Goal: Submit feedback/report problem

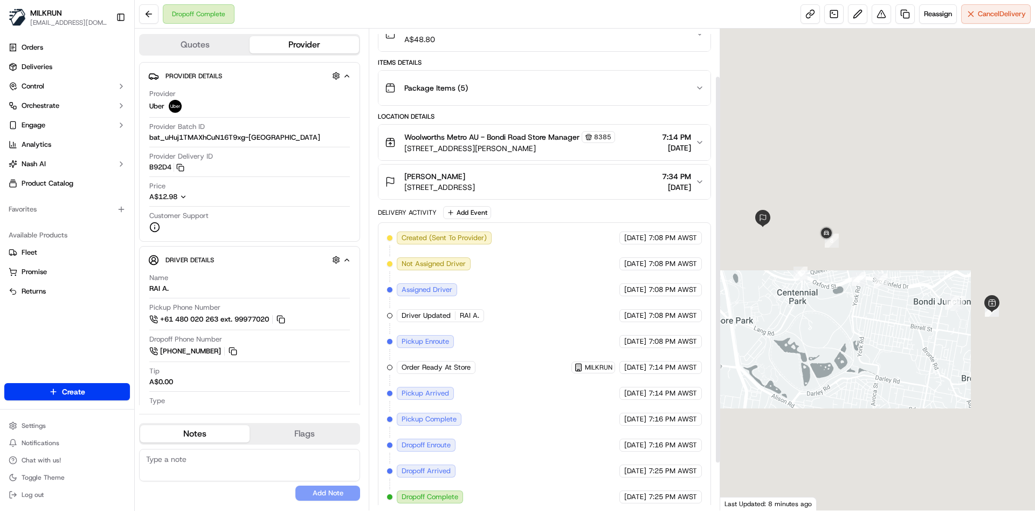
scroll to position [117, 0]
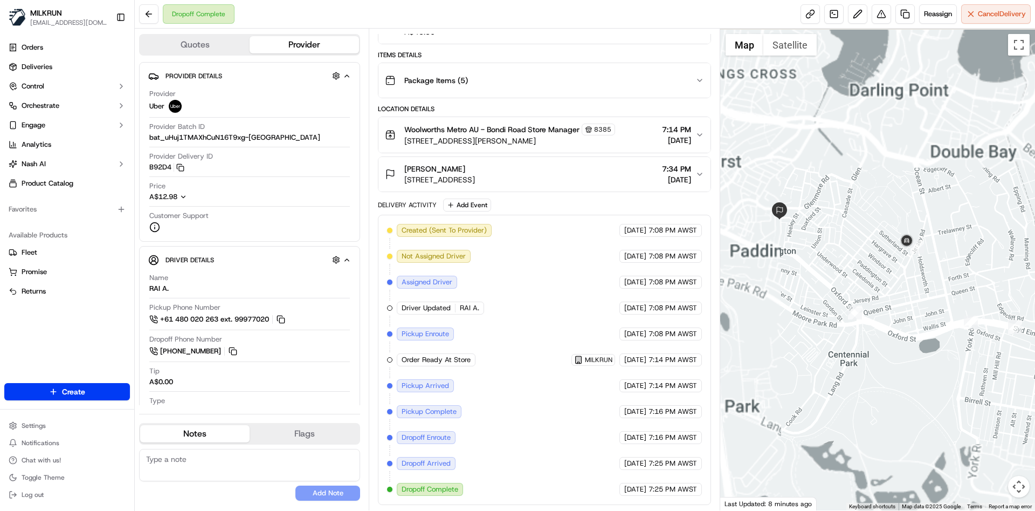
drag, startPoint x: 819, startPoint y: 298, endPoint x: 913, endPoint y: 312, distance: 94.8
click at [913, 312] on div at bounding box center [877, 270] width 315 height 482
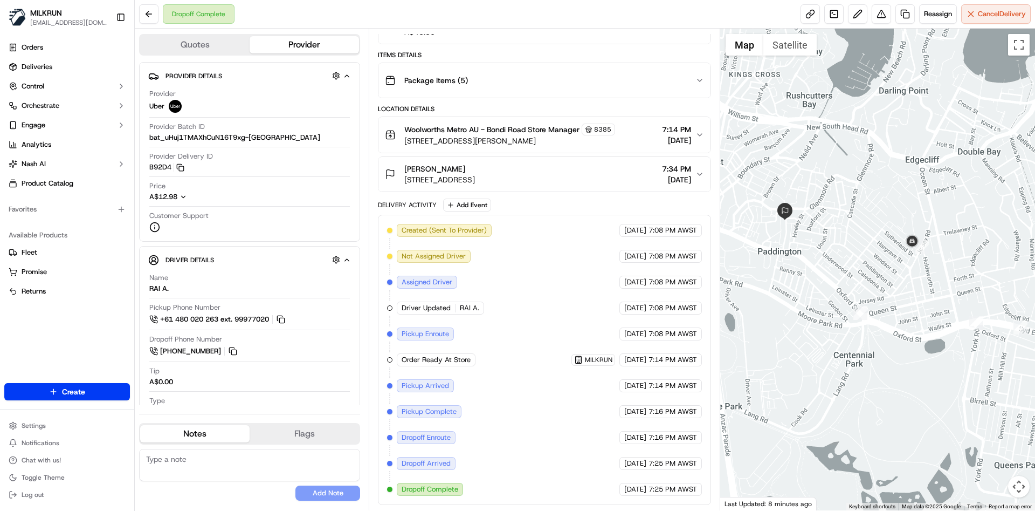
drag, startPoint x: 876, startPoint y: 274, endPoint x: 953, endPoint y: 274, distance: 77.1
click at [953, 274] on div at bounding box center [877, 270] width 315 height 482
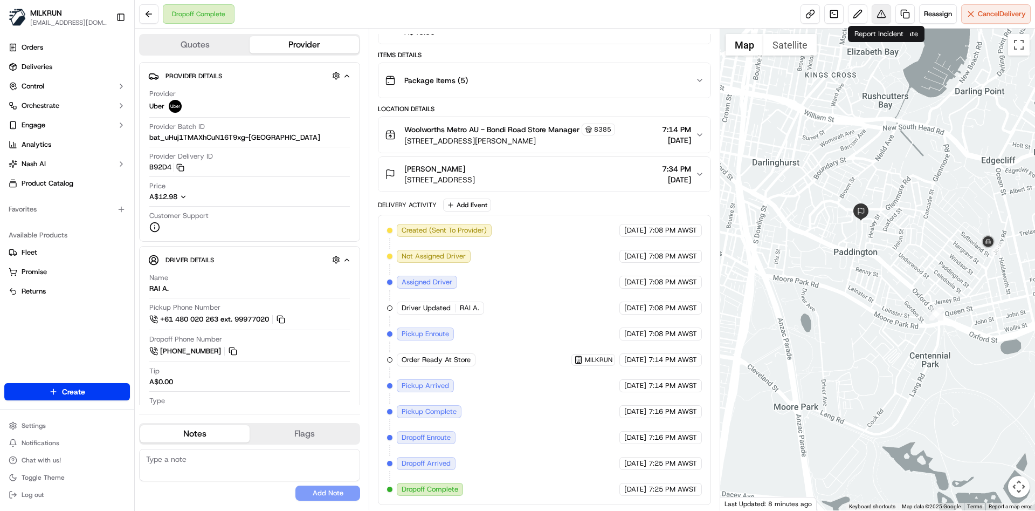
click at [877, 14] on button at bounding box center [881, 13] width 19 height 19
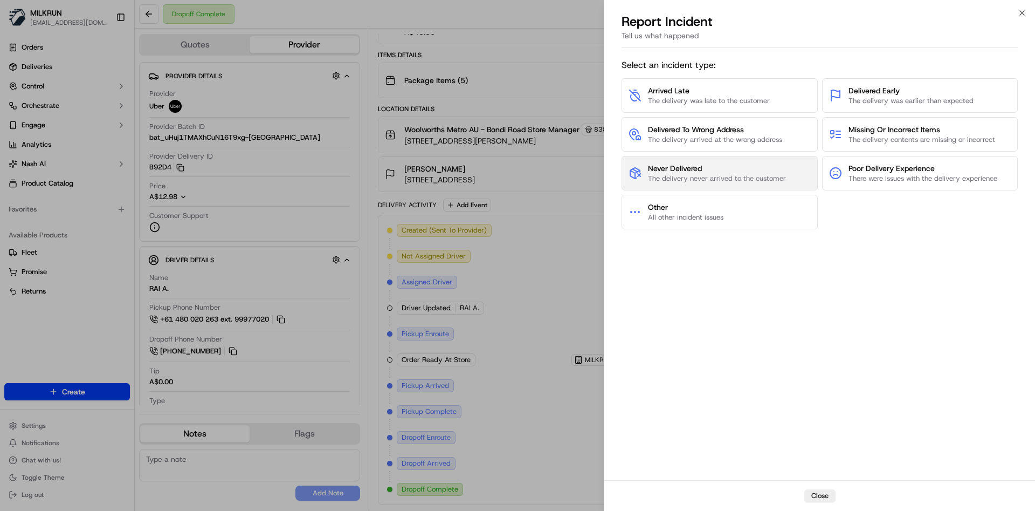
click at [680, 174] on span "The delivery never arrived to the customer" at bounding box center [717, 179] width 138 height 10
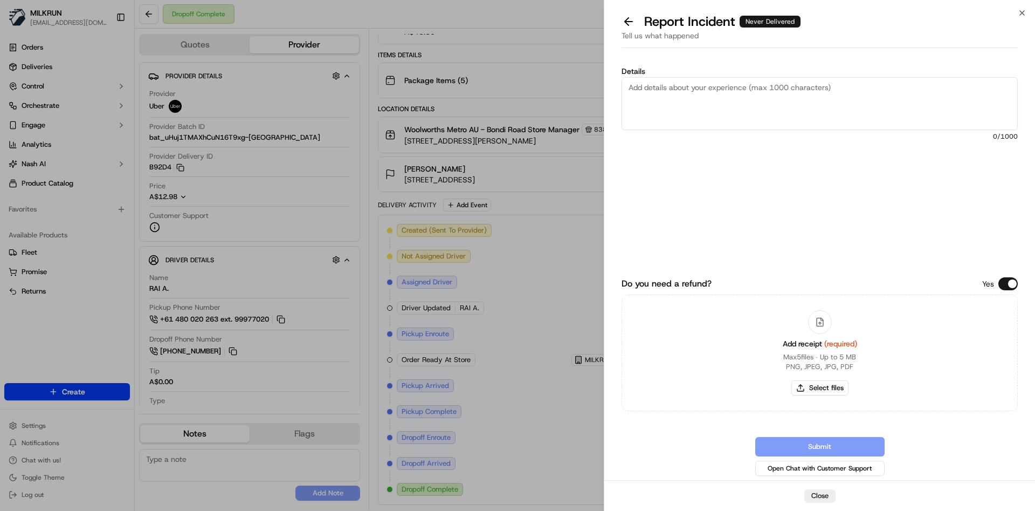
click at [676, 94] on textarea "Details" at bounding box center [820, 103] width 396 height 53
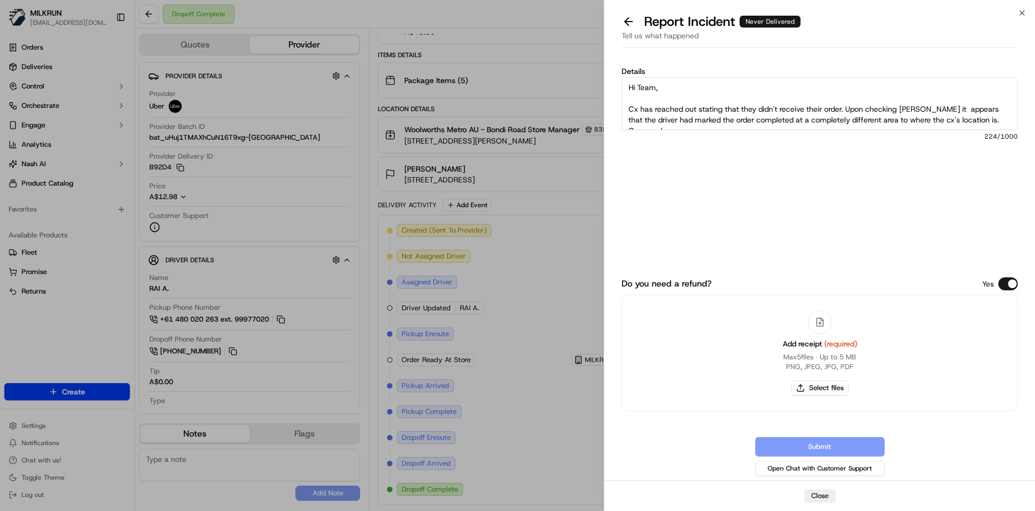
scroll to position [6, 0]
type textarea "Hi Team, Cx has reached out stating that they didn't receive their order. Upon …"
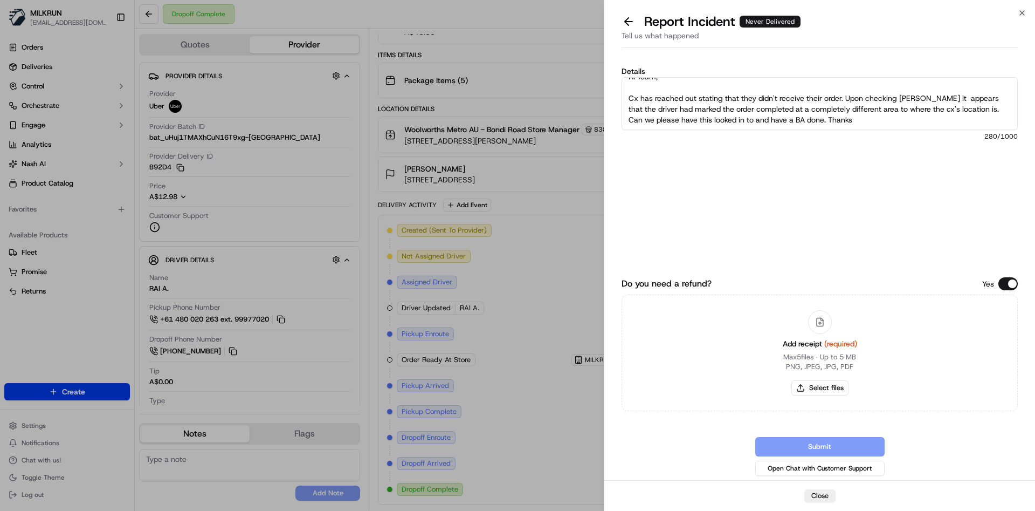
scroll to position [0, 0]
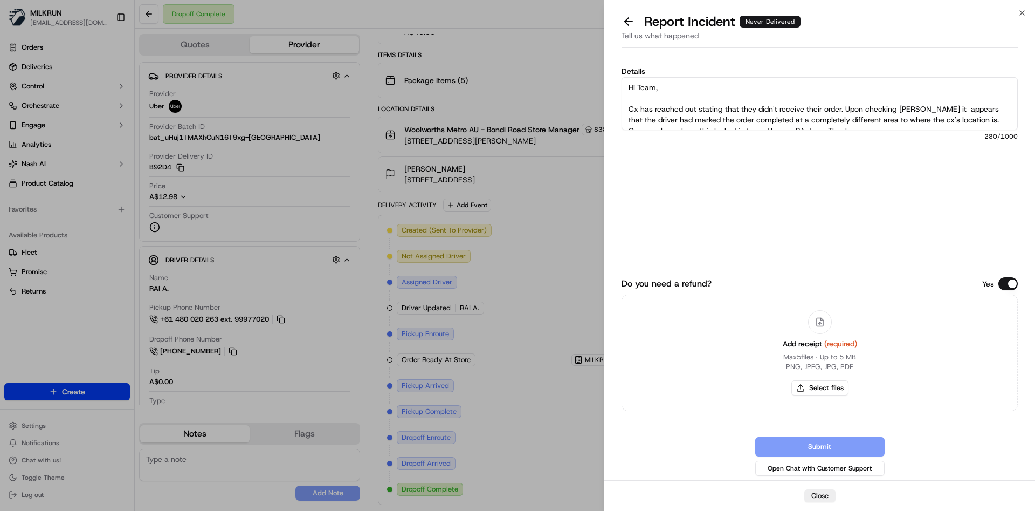
drag, startPoint x: 853, startPoint y: 120, endPoint x: 763, endPoint y: 162, distance: 98.7
click at [607, 74] on div "Details Hi Team, Cx has reached out stating that they didn't receive their orde…" at bounding box center [819, 266] width 431 height 428
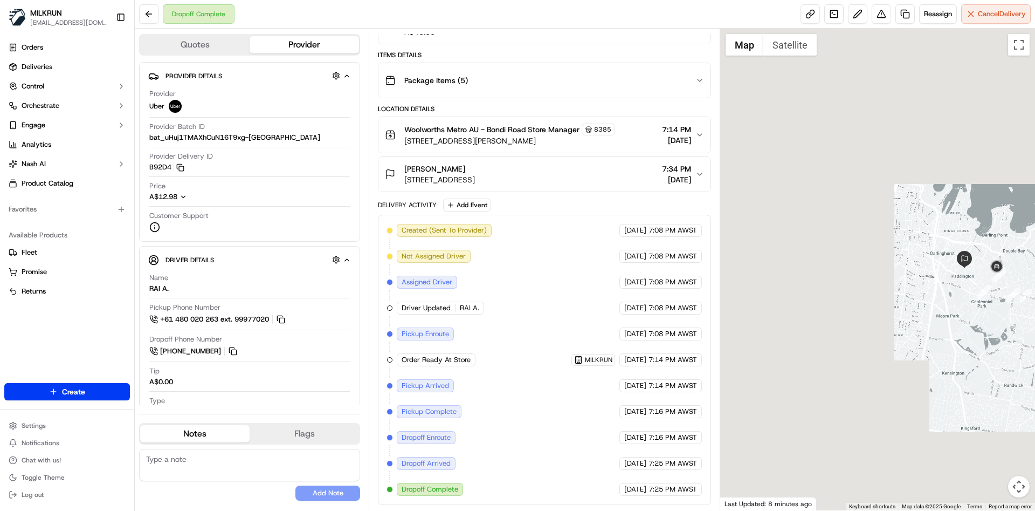
click at [995, 322] on div at bounding box center [877, 270] width 315 height 482
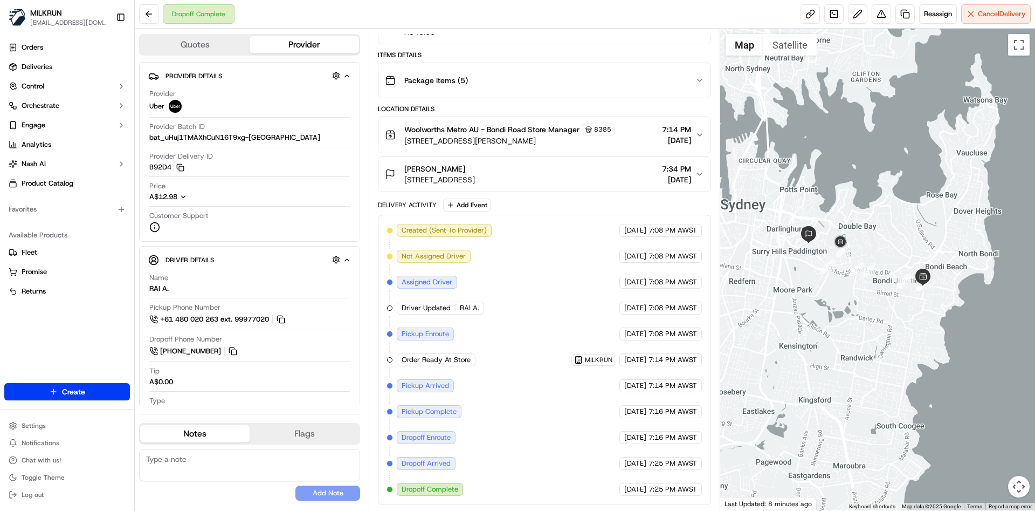
drag, startPoint x: 995, startPoint y: 322, endPoint x: 905, endPoint y: 300, distance: 93.1
click at [905, 300] on div at bounding box center [877, 270] width 315 height 482
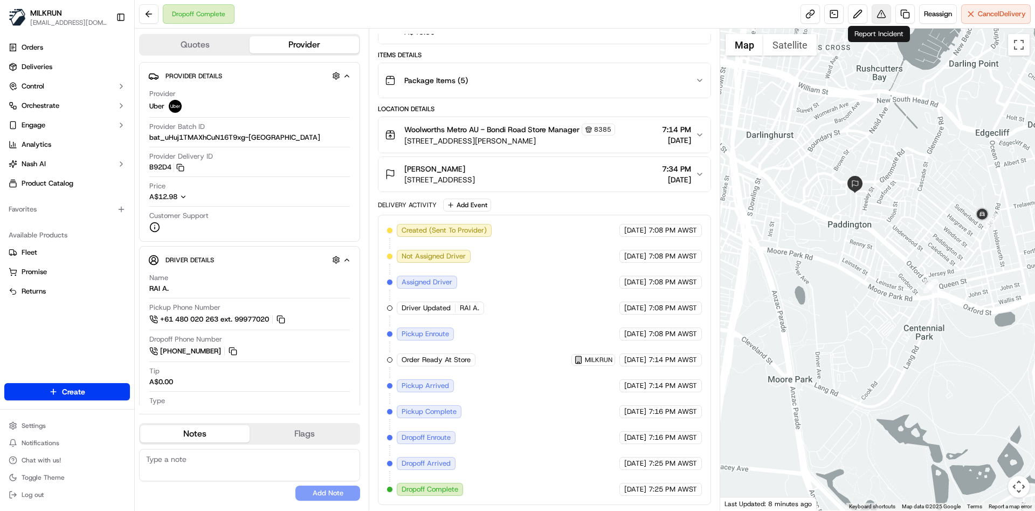
click at [878, 18] on button at bounding box center [881, 13] width 19 height 19
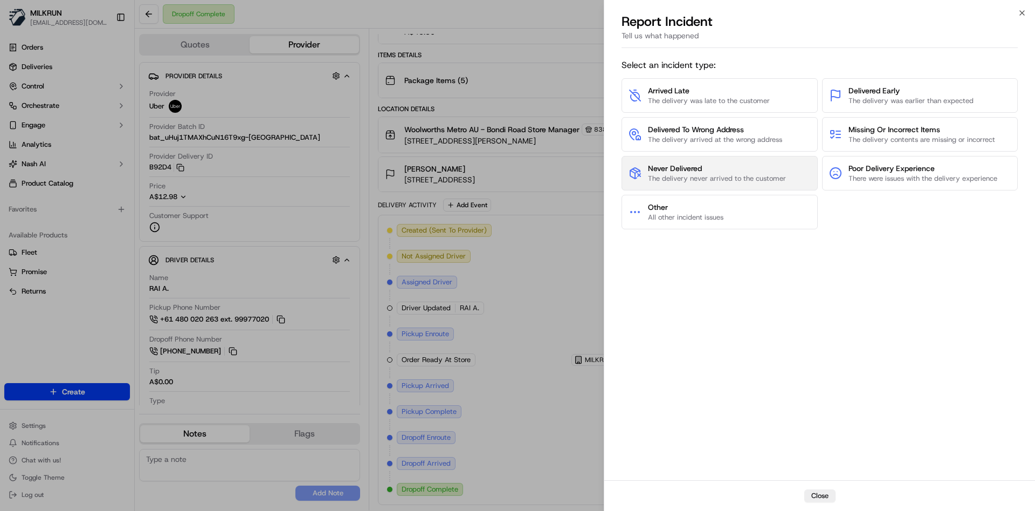
click at [691, 164] on span "Never Delivered" at bounding box center [717, 168] width 138 height 11
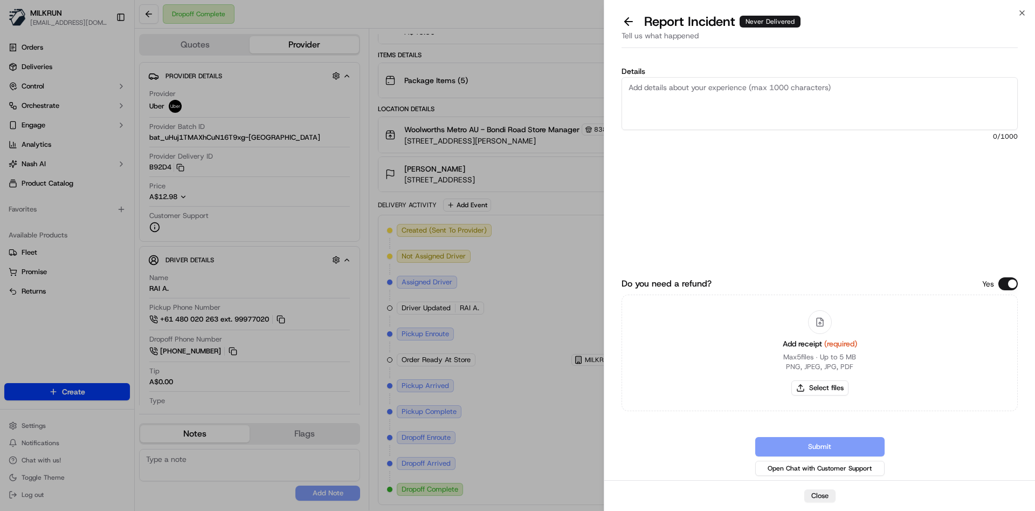
click at [670, 92] on textarea "Details" at bounding box center [820, 103] width 396 height 53
paste textarea "Hi Team, Cx has reached out stating that they didn't receive their order. Upon …"
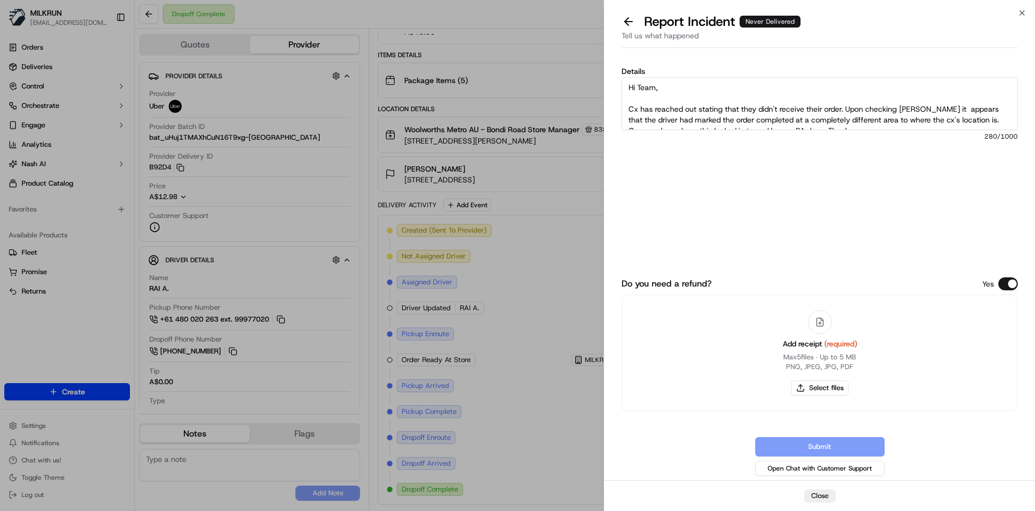
scroll to position [6, 0]
click at [670, 92] on textarea "Hi Team, Cx has reached out stating that they didn't receive their order. Upon …" at bounding box center [820, 103] width 396 height 53
type textarea "Hi Team, Cx has reached out stating that they didn't receive their order. Upon …"
click at [816, 384] on button "Select files" at bounding box center [820, 387] width 57 height 15
type input "C:\fakepath\[PERSON_NAME]png"
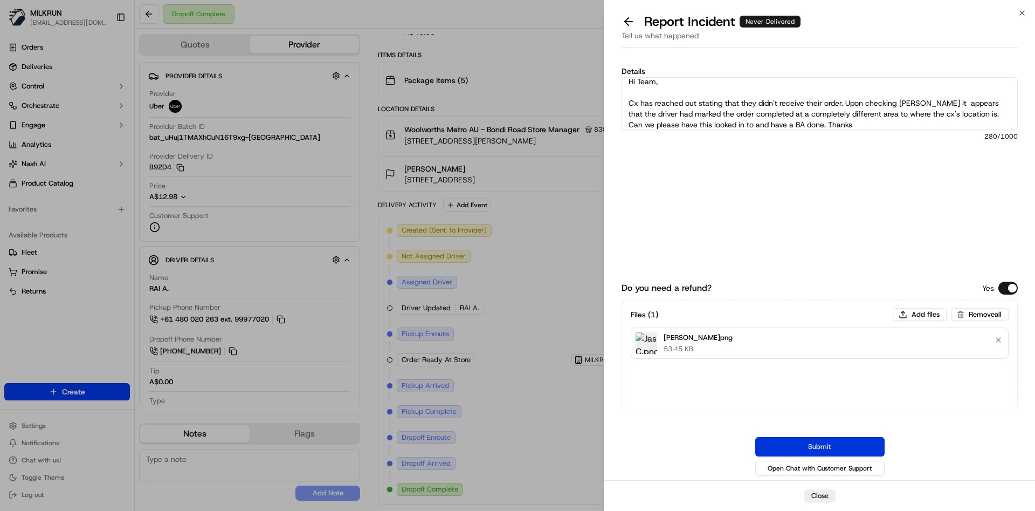
click at [824, 442] on button "Submit" at bounding box center [819, 446] width 129 height 19
